Goal: Register for event/course: Sign up to attend an event or enroll in a course

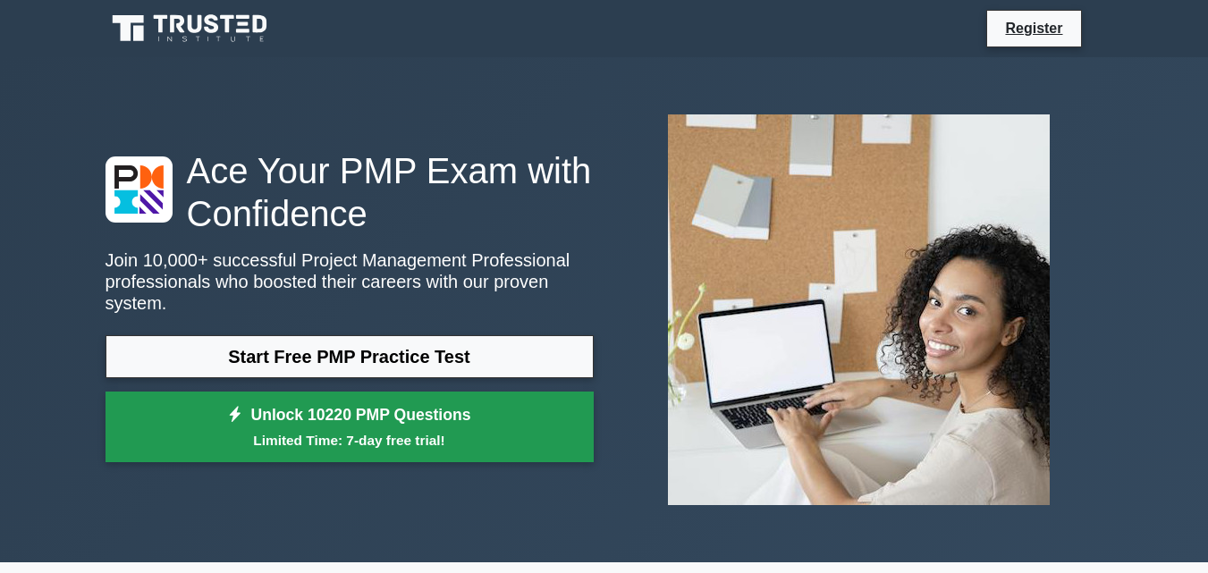
click at [342, 414] on link "Unlock 10220 PMP Questions Limited Time: 7-day free trial!" at bounding box center [349, 427] width 488 height 72
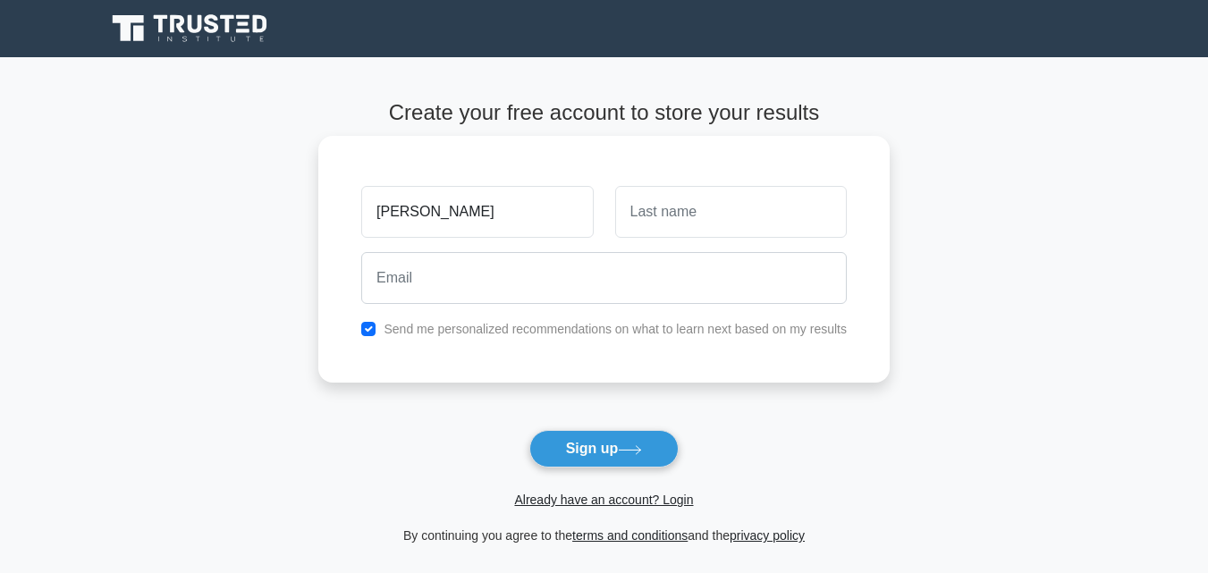
type input "[PERSON_NAME]"
click at [710, 210] on input "text" at bounding box center [730, 212] width 231 height 52
type input "wahere"
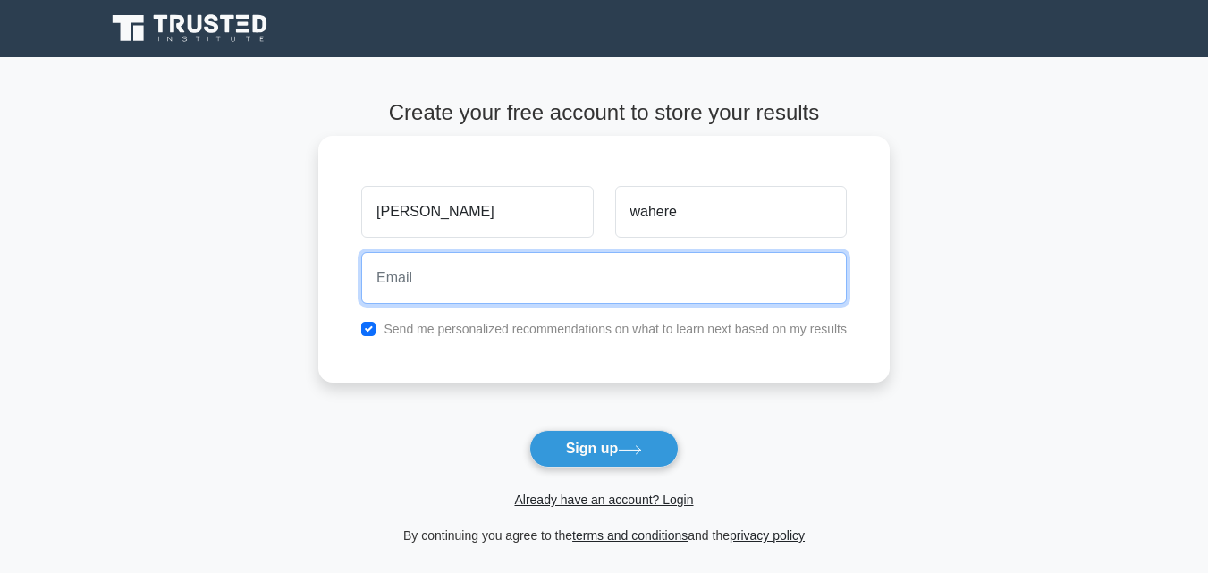
click at [465, 289] on input "email" at bounding box center [603, 278] width 485 height 52
type input "[EMAIL_ADDRESS][DOMAIN_NAME]"
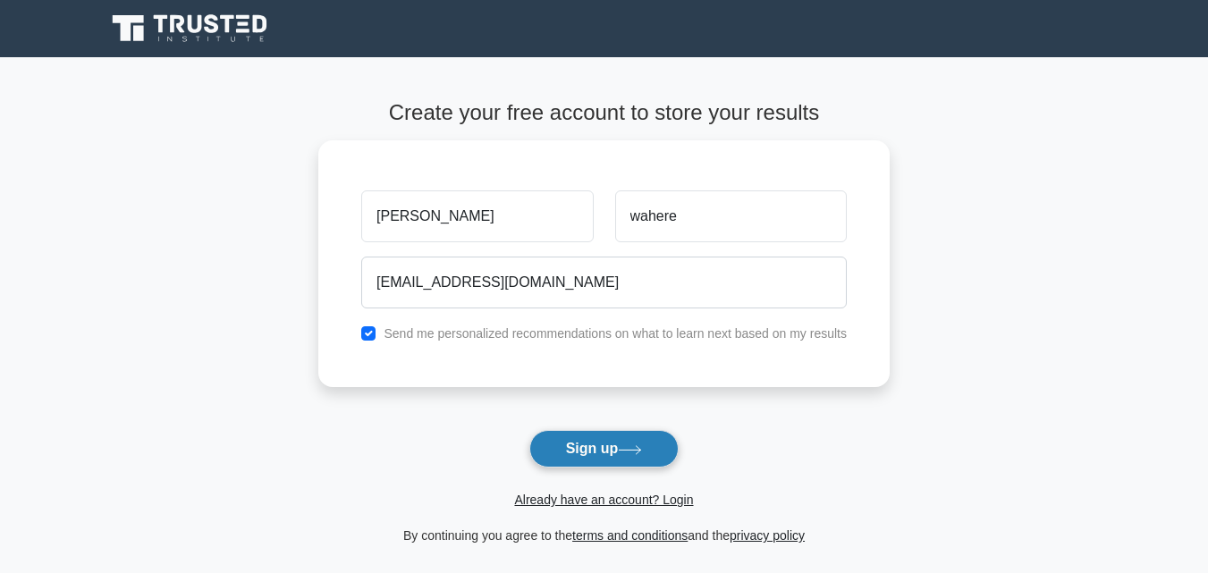
click at [602, 451] on button "Sign up" at bounding box center [604, 449] width 150 height 38
